Goal: Information Seeking & Learning: Learn about a topic

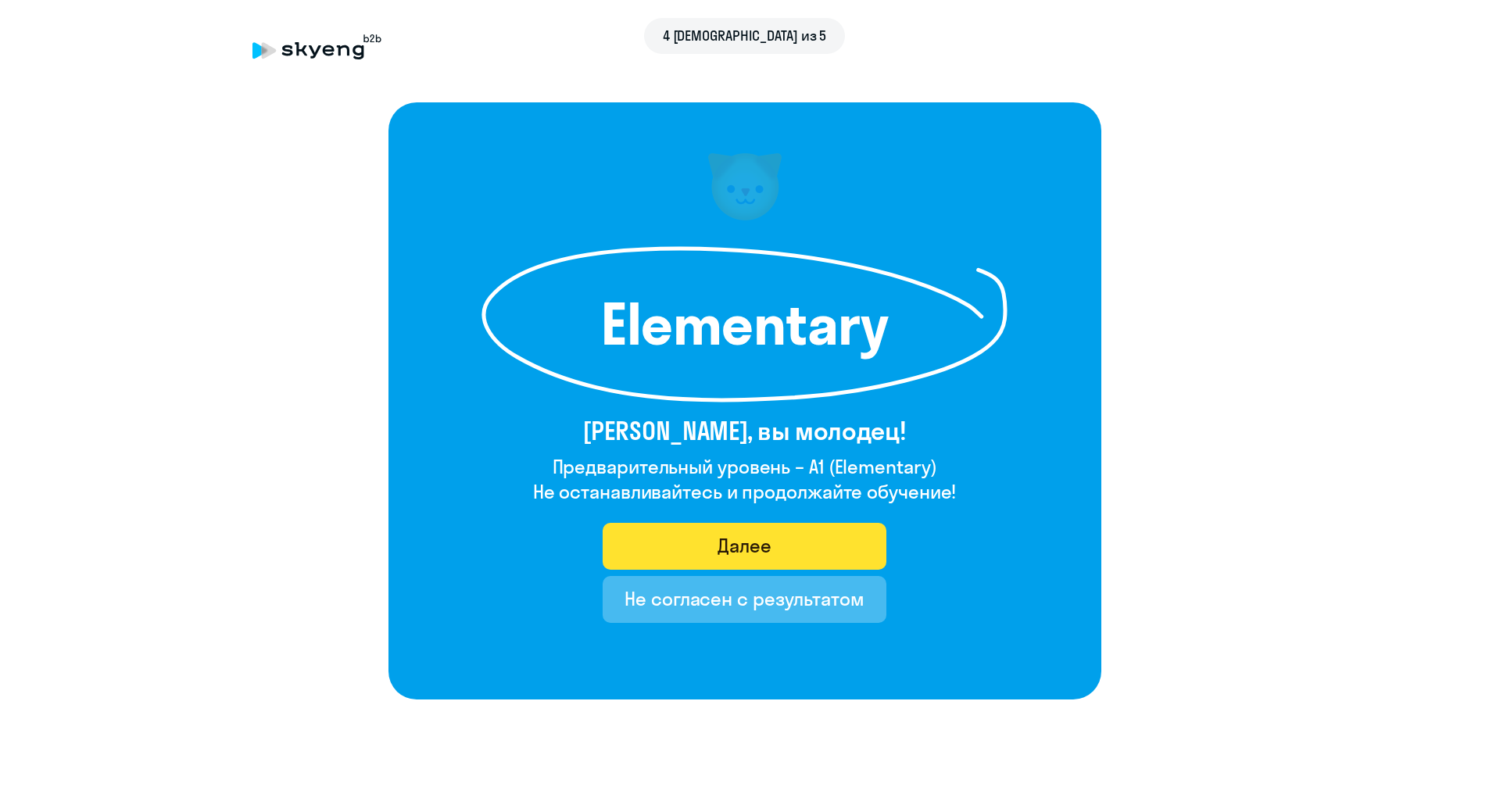
click at [735, 548] on div "Далее" at bounding box center [745, 545] width 54 height 25
click at [803, 548] on div "4 [DEMOGRAPHIC_DATA] из 5 Elementary [PERSON_NAME], вы молодец! Предварительный…" at bounding box center [744, 427] width 1489 height 855
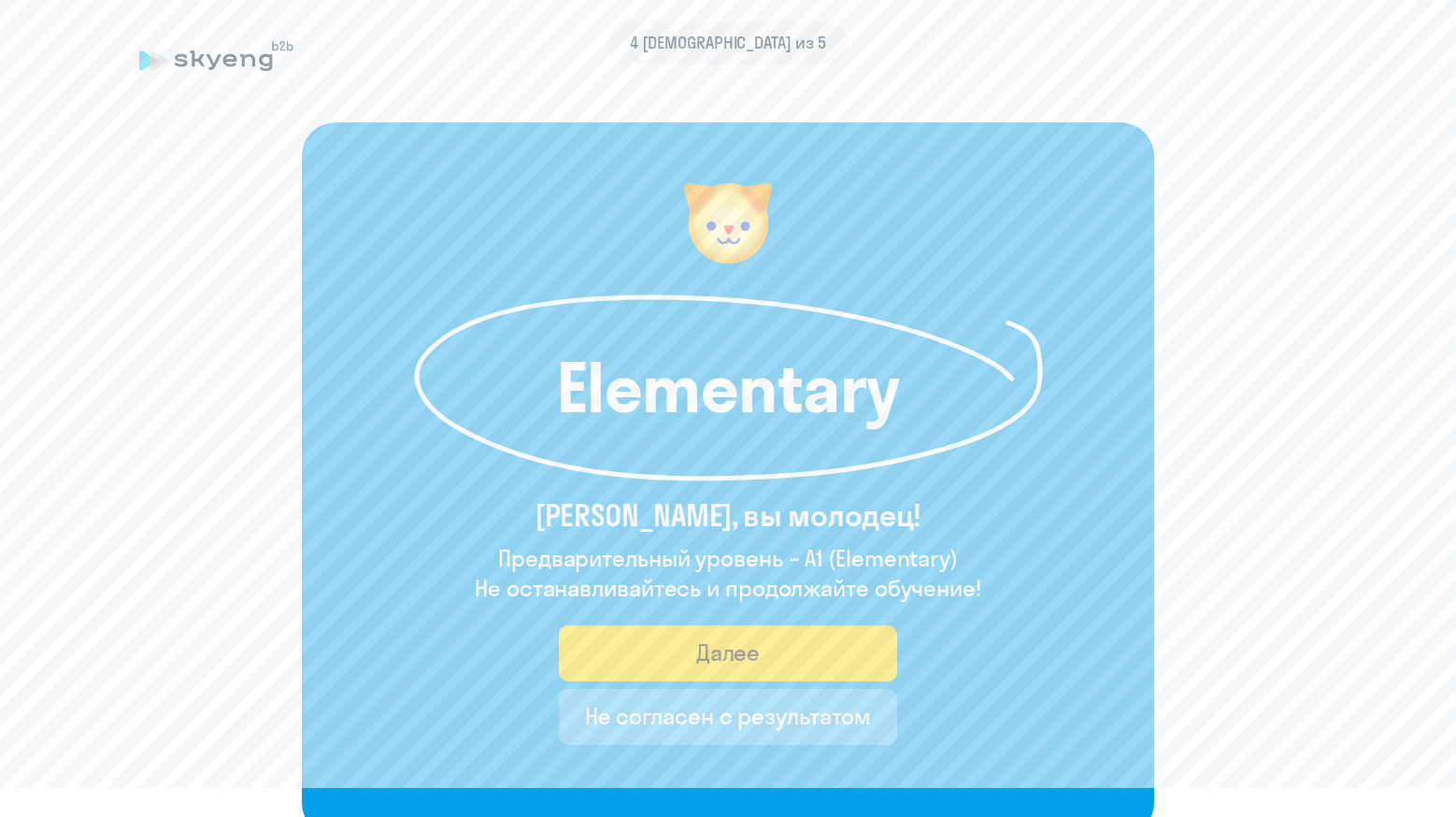
drag, startPoint x: 801, startPoint y: 554, endPoint x: 965, endPoint y: 562, distance: 164.2
click at [965, 562] on h4 "Предварительный уровень – A1 (Elementary)" at bounding box center [728, 558] width 506 height 30
copy h4 "A1 (Elementary)"
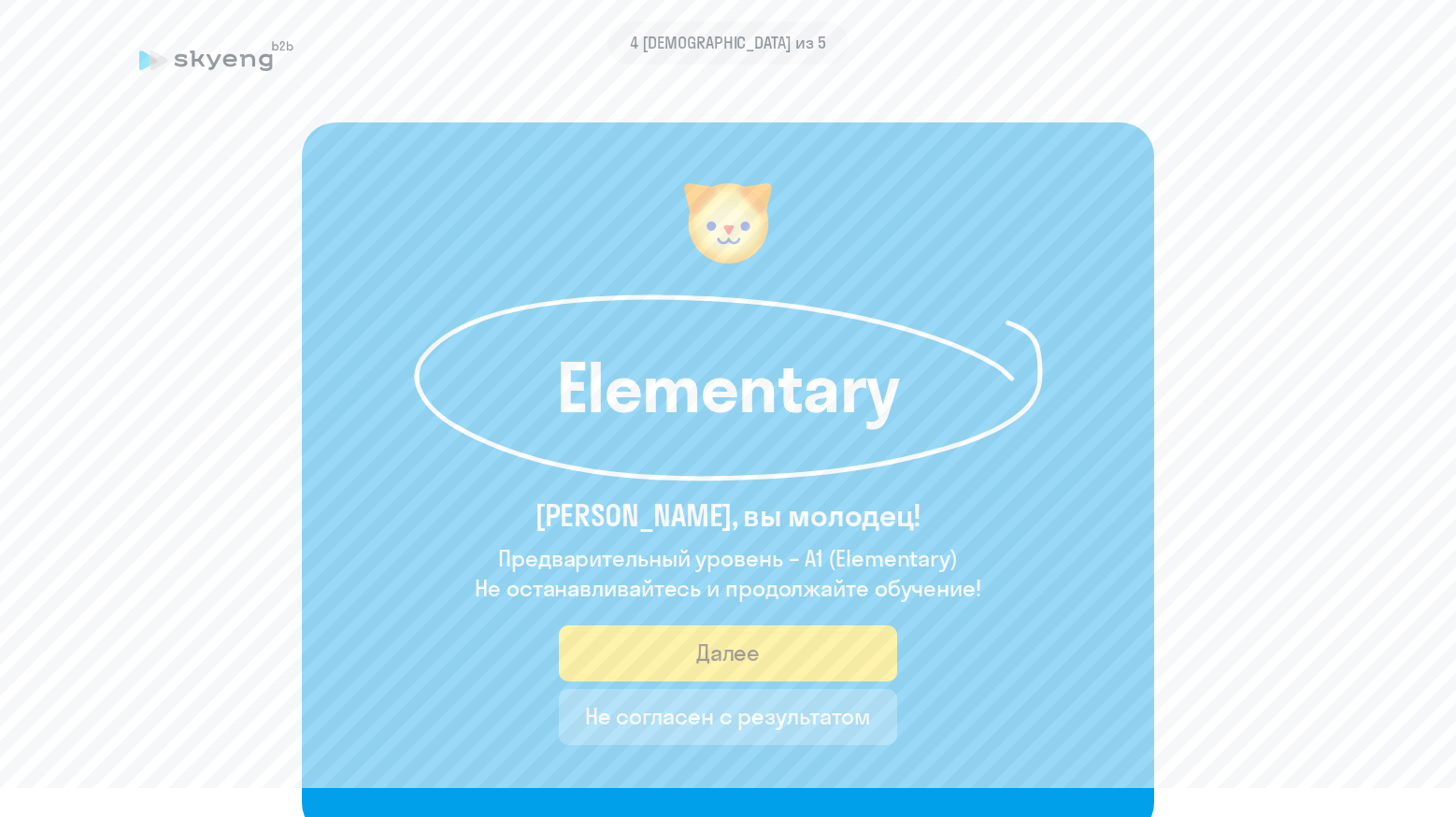
click at [729, 659] on div "Далее" at bounding box center [728, 652] width 64 height 30
click at [738, 654] on div "Далее" at bounding box center [728, 652] width 64 height 30
